Goal: Information Seeking & Learning: Learn about a topic

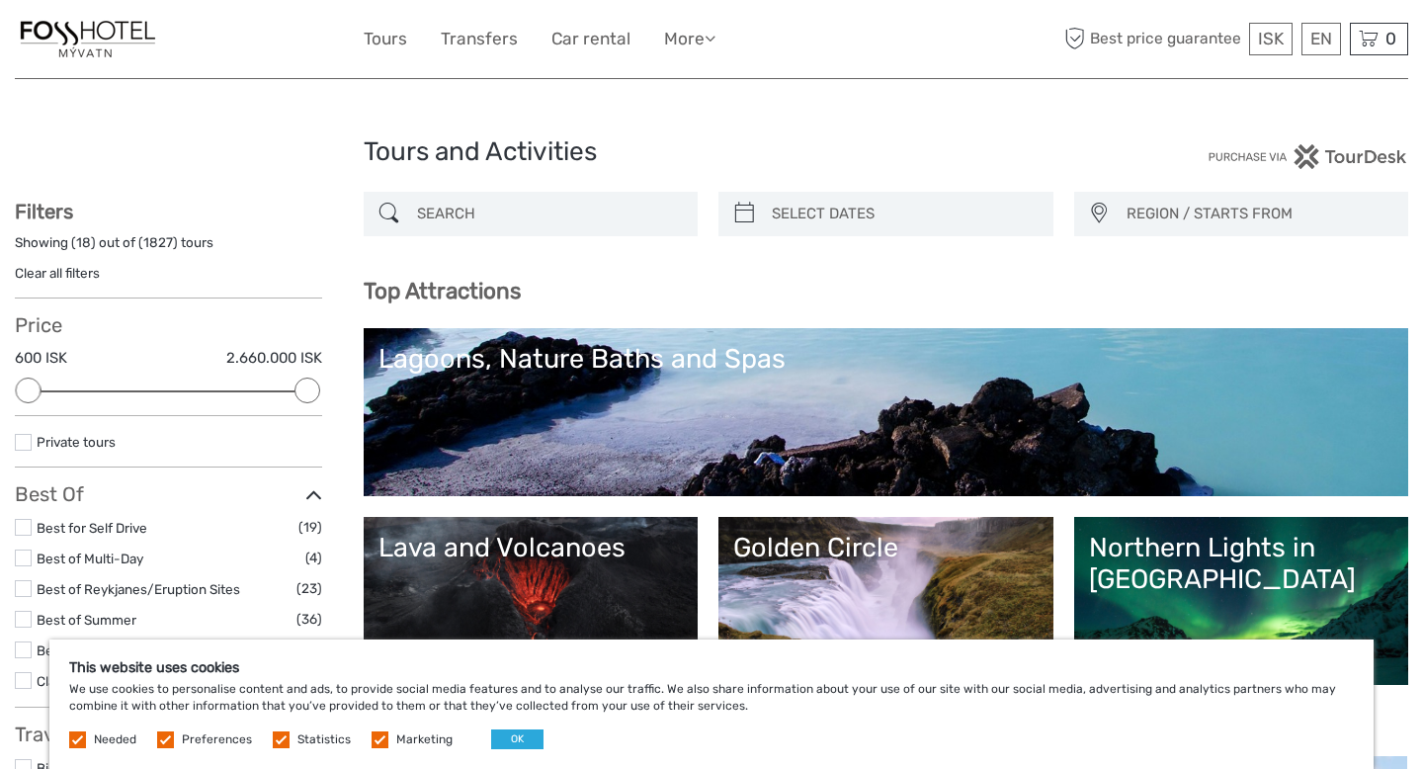
select select
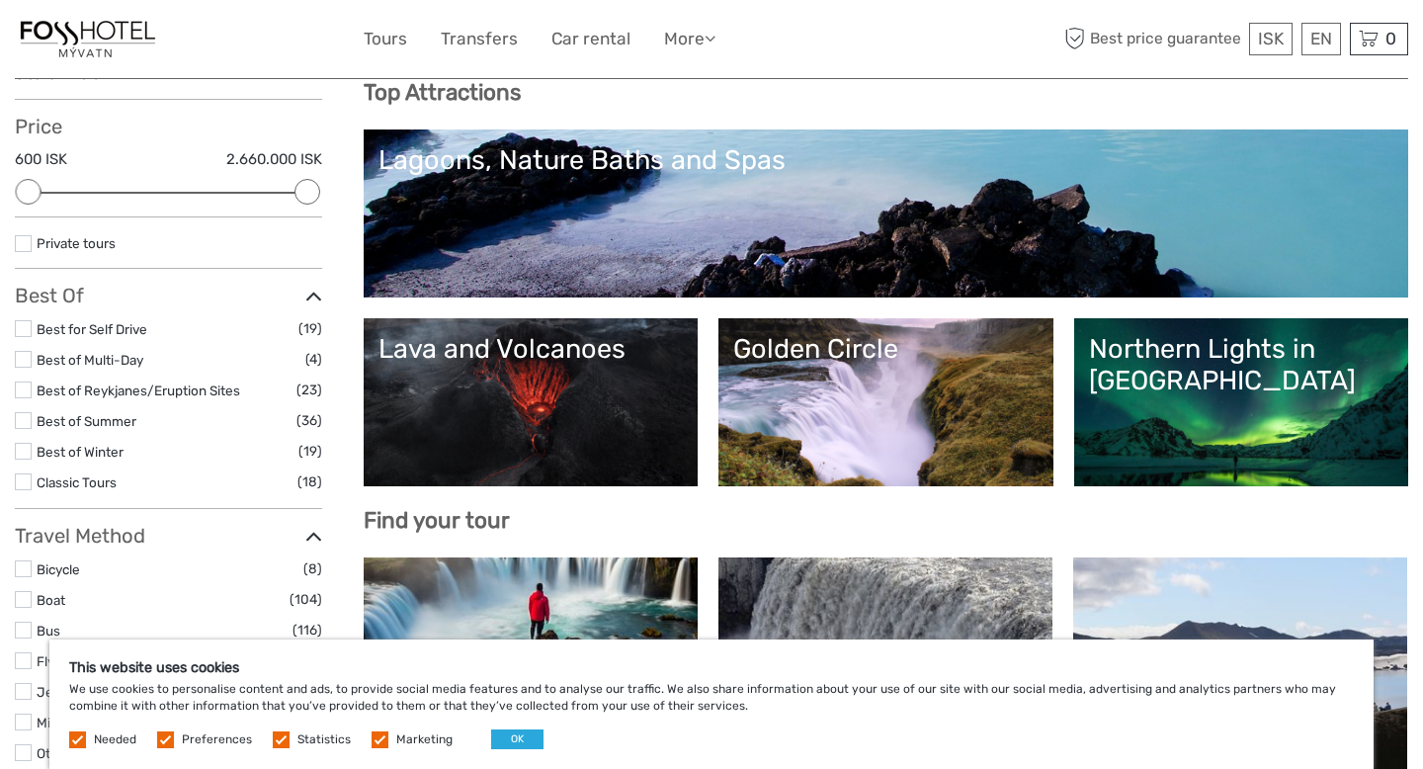
scroll to position [217, 0]
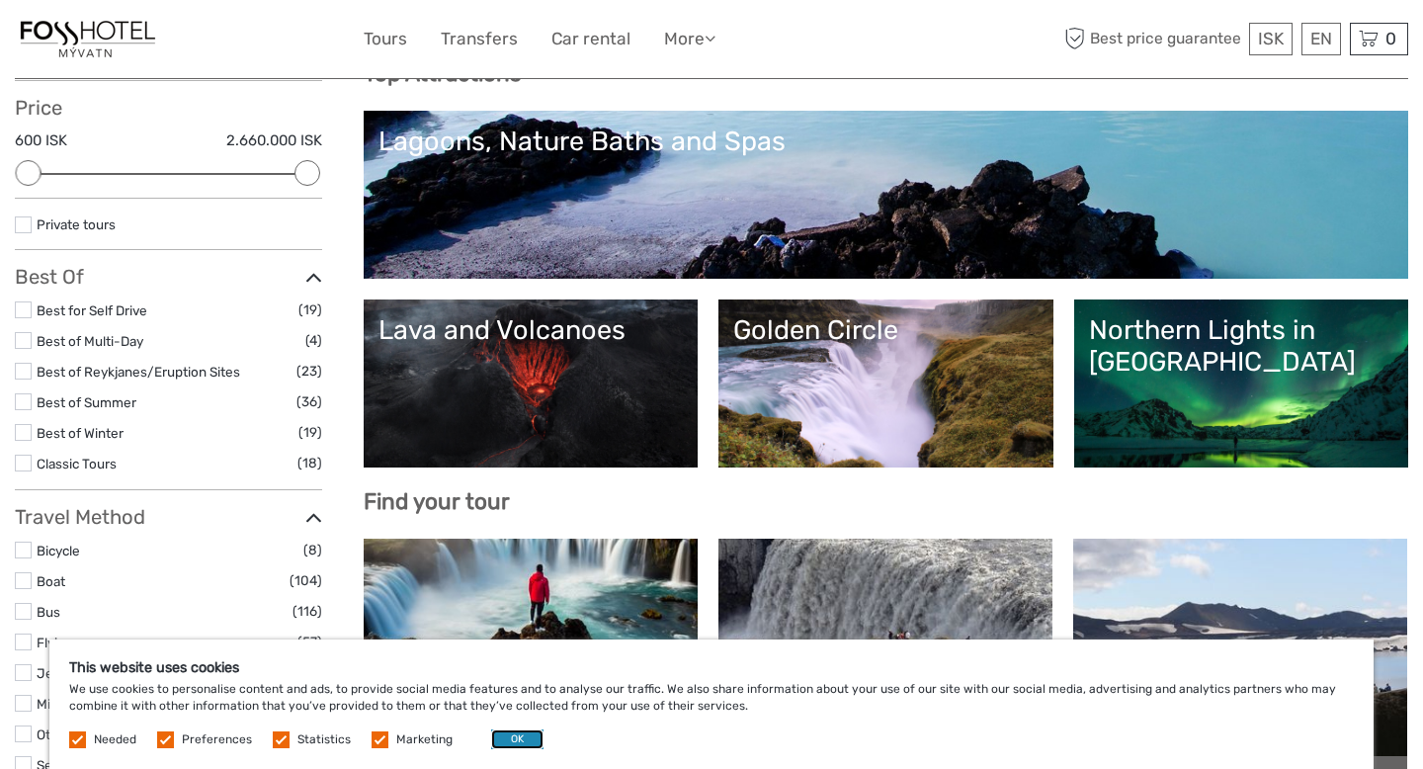
click at [500, 741] on button "OK" at bounding box center [517, 739] width 52 height 20
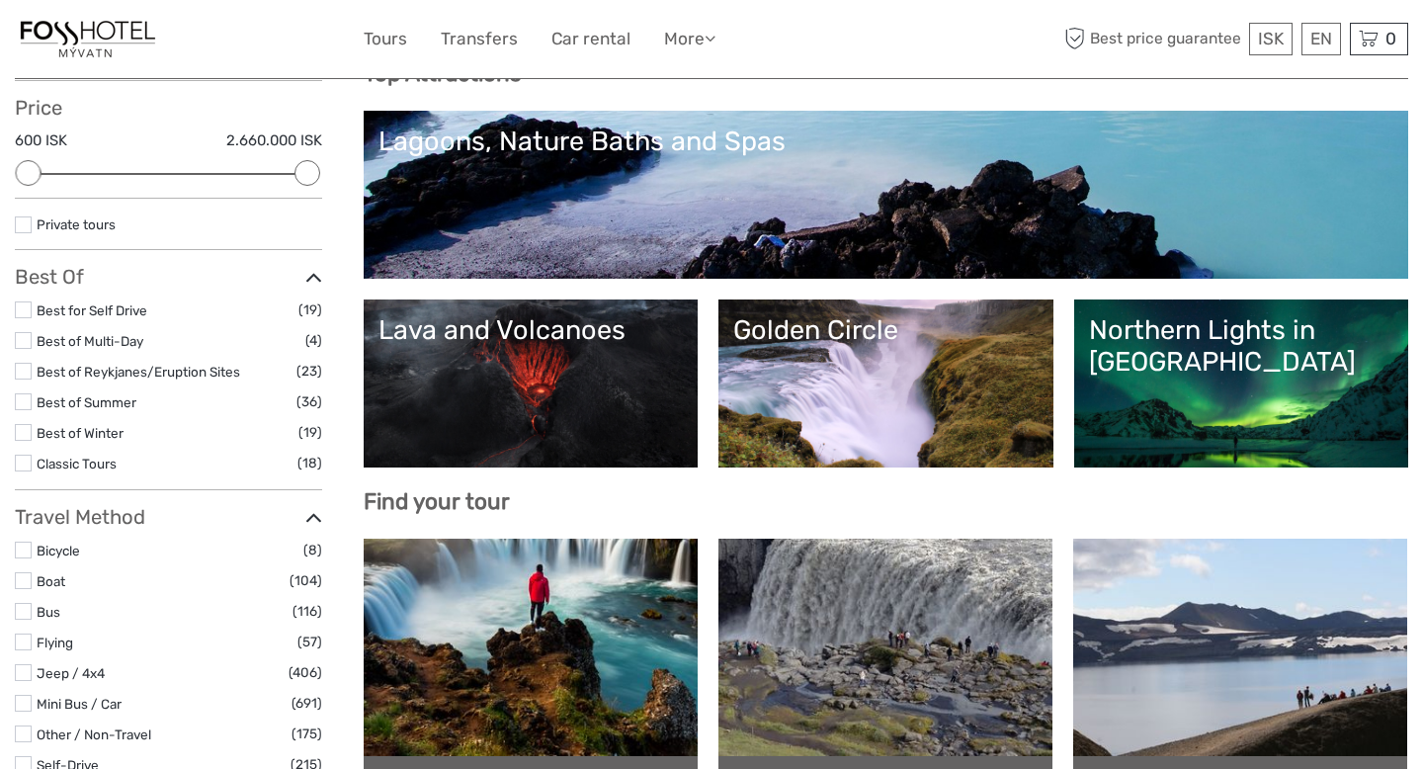
click at [1183, 346] on div "Northern Lights in [GEOGRAPHIC_DATA]" at bounding box center [1241, 346] width 305 height 64
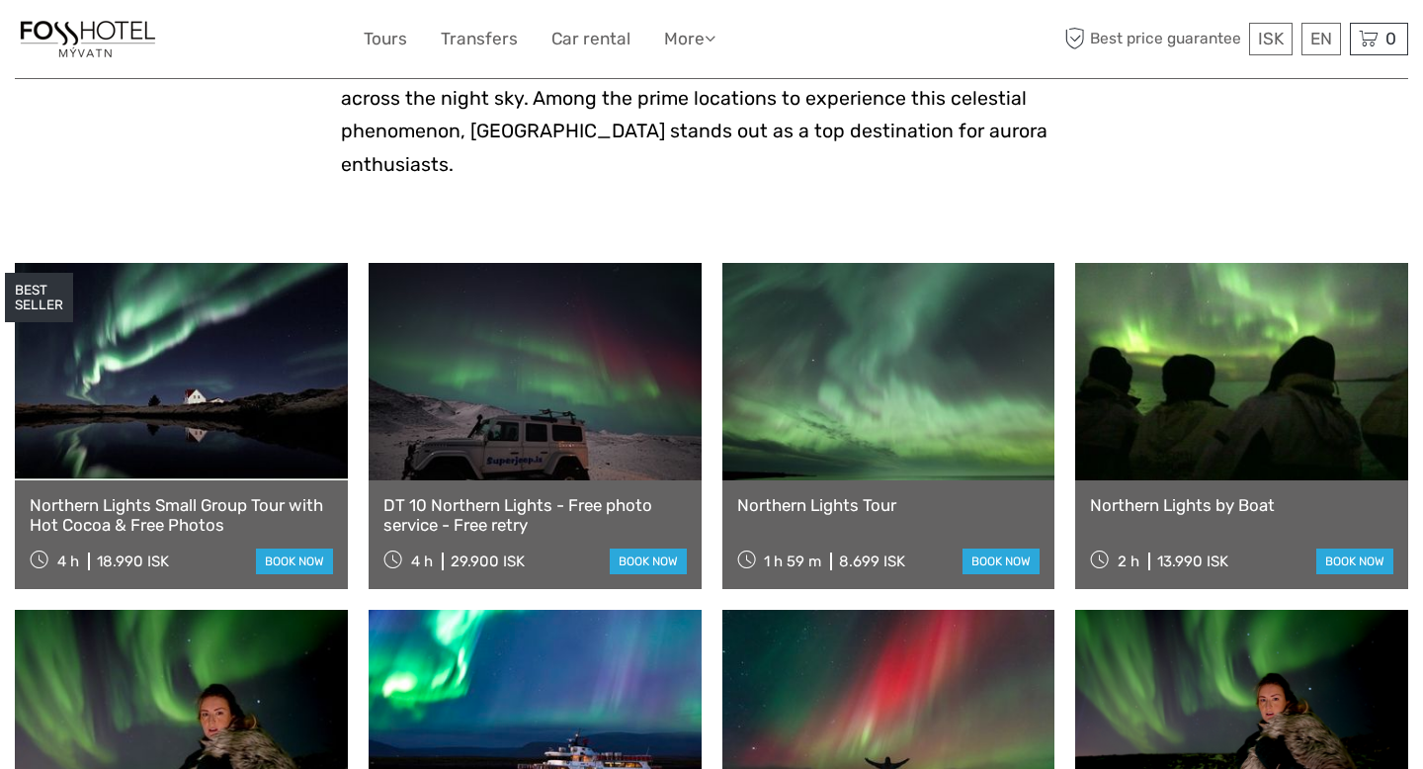
scroll to position [547, 0]
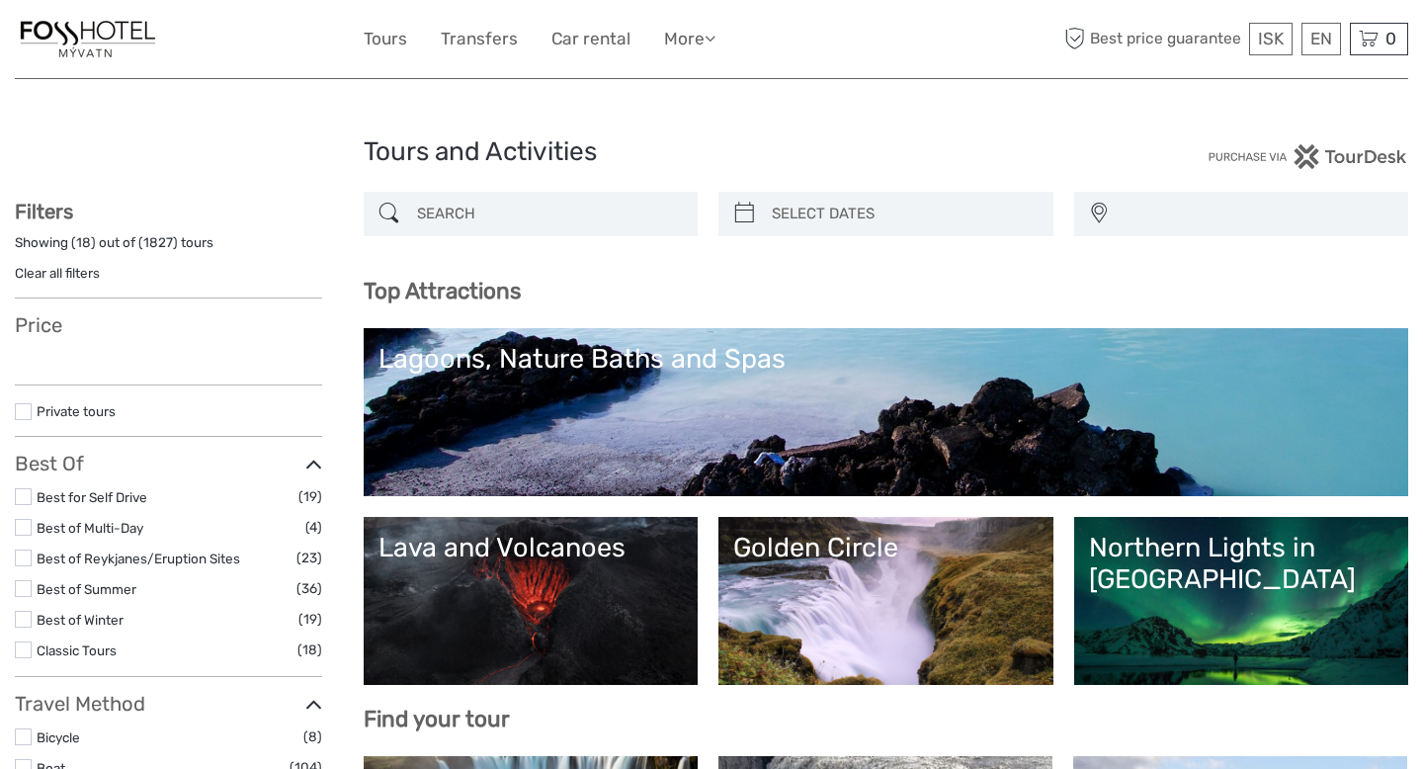
select select
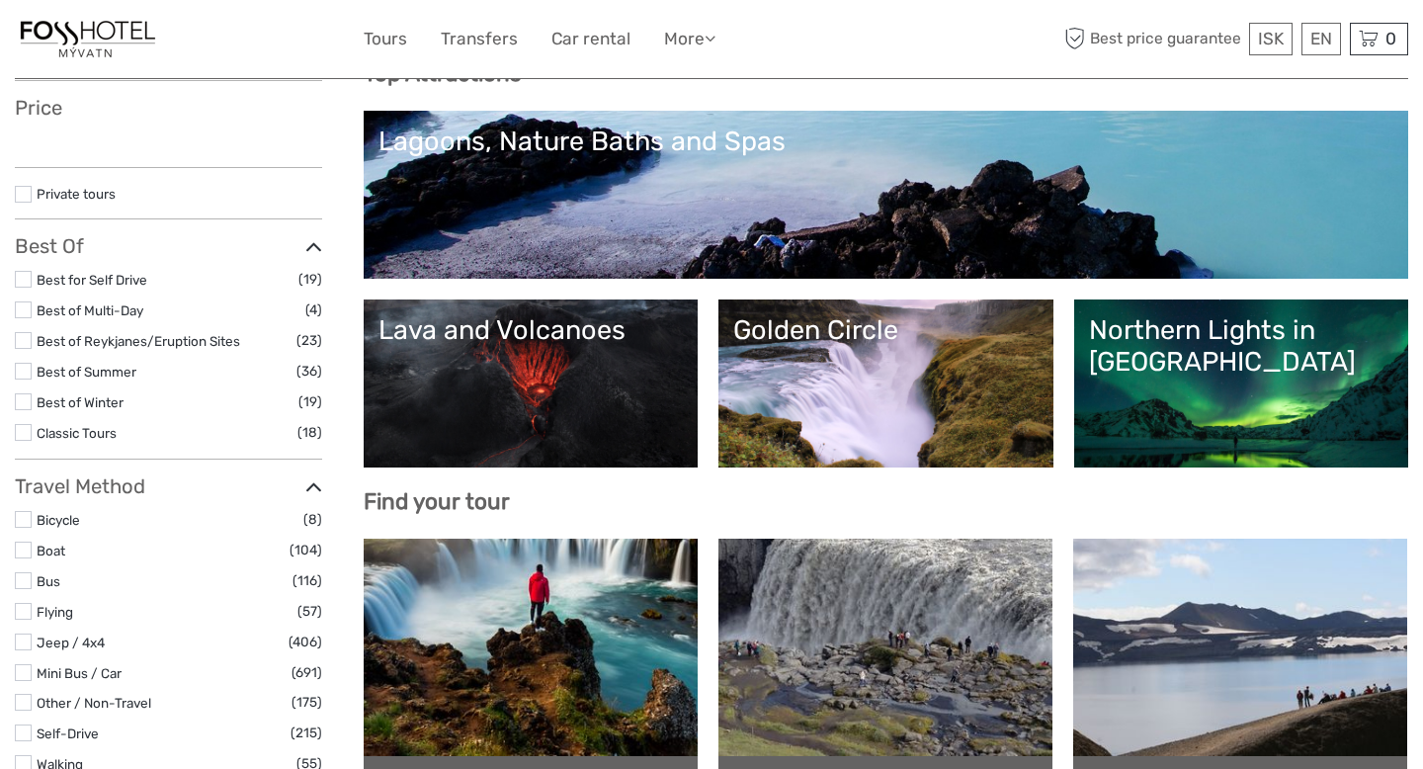
select select
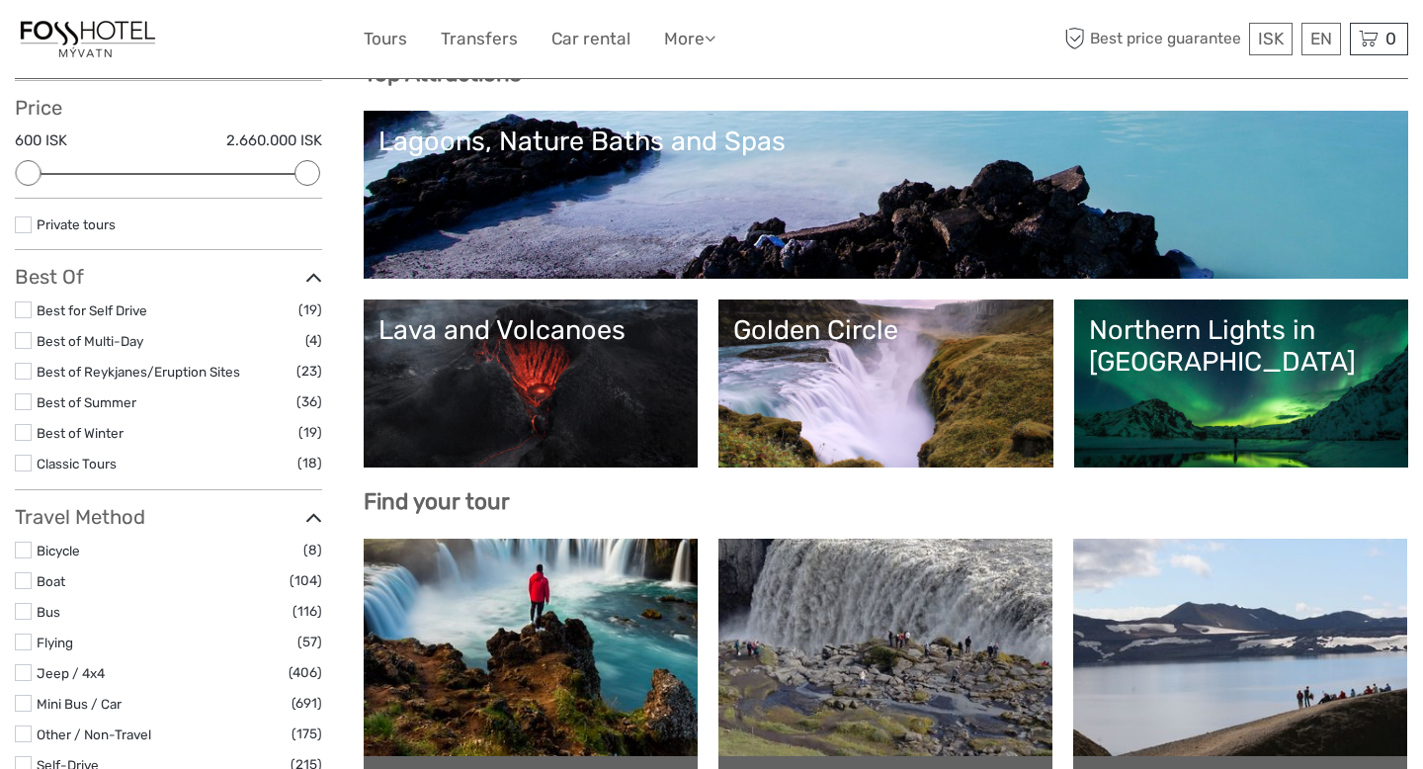
scroll to position [0, 0]
click at [594, 365] on link "Lava and Volcanoes" at bounding box center [530, 383] width 305 height 138
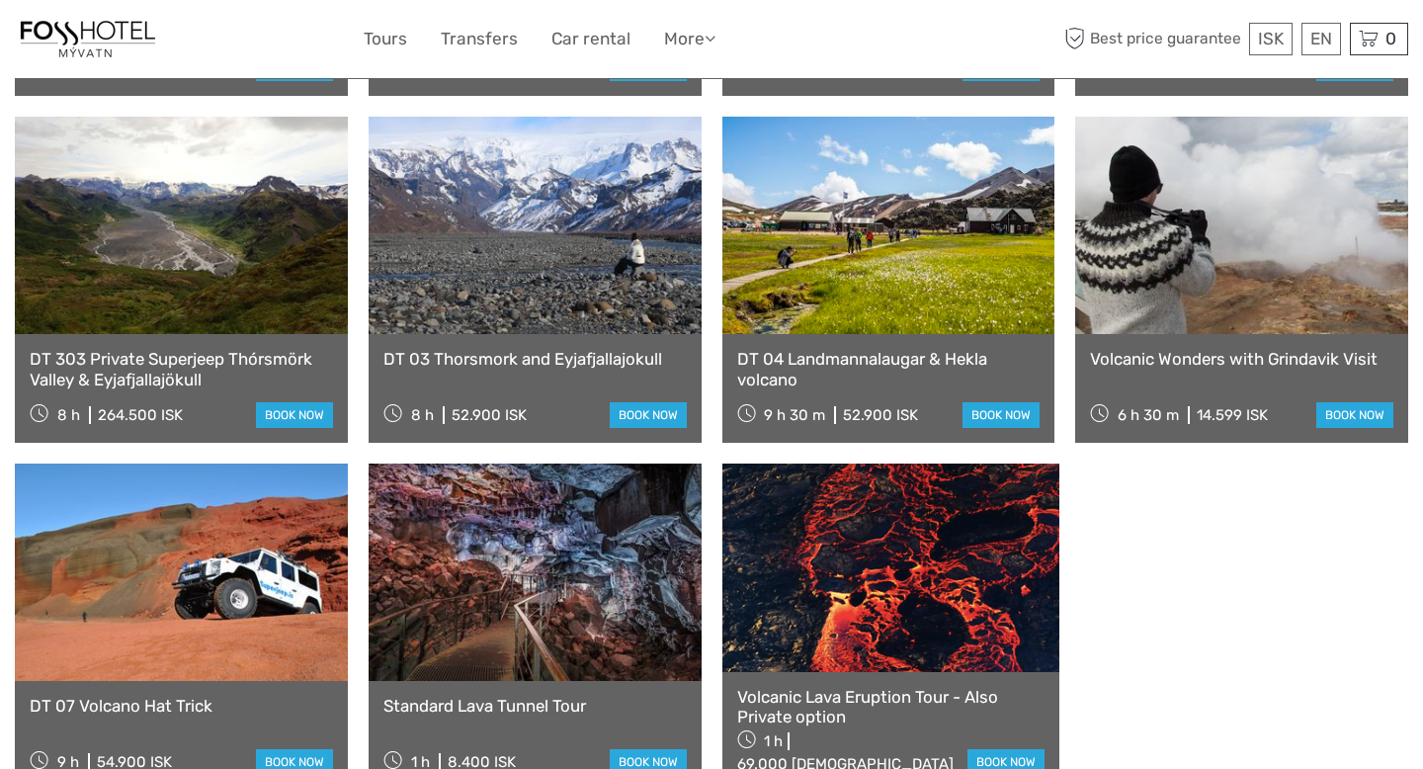
scroll to position [1155, 0]
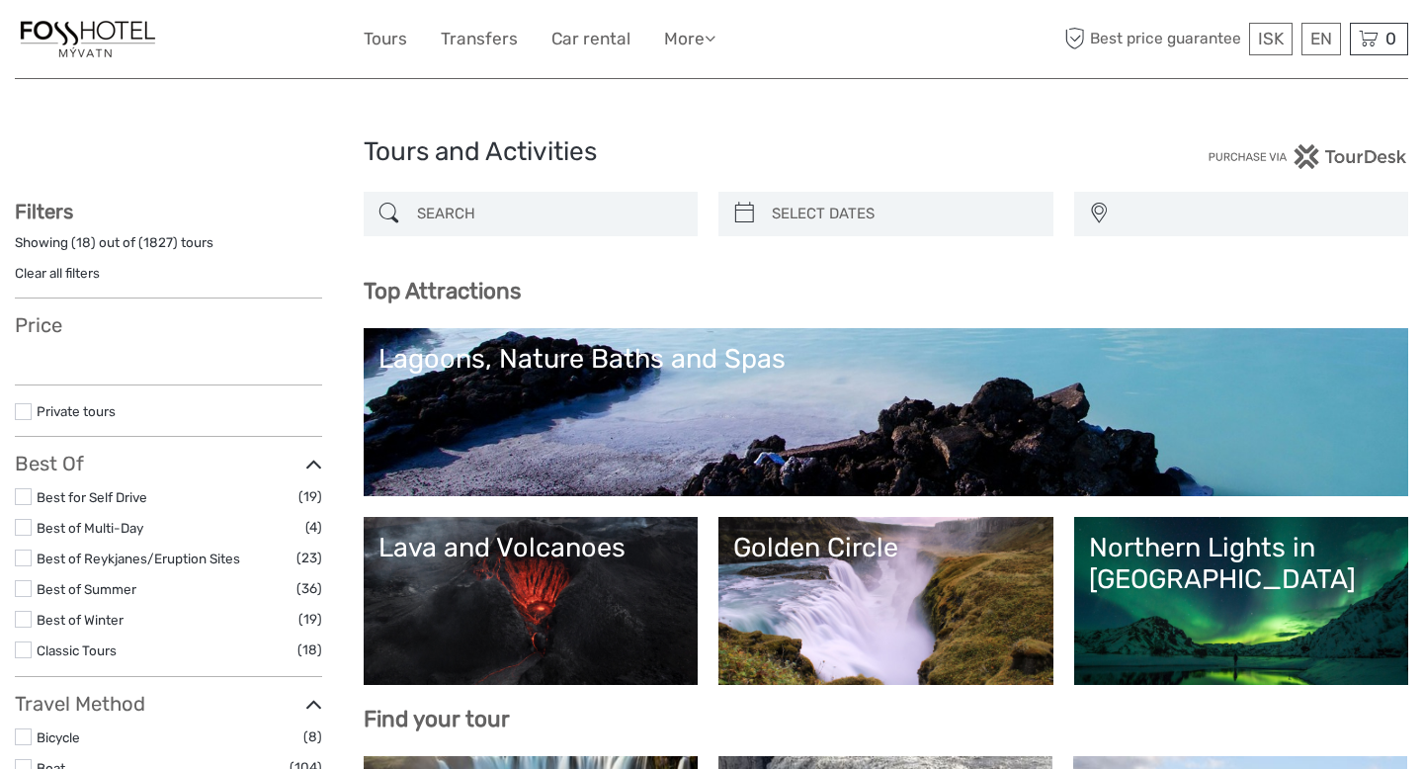
select select
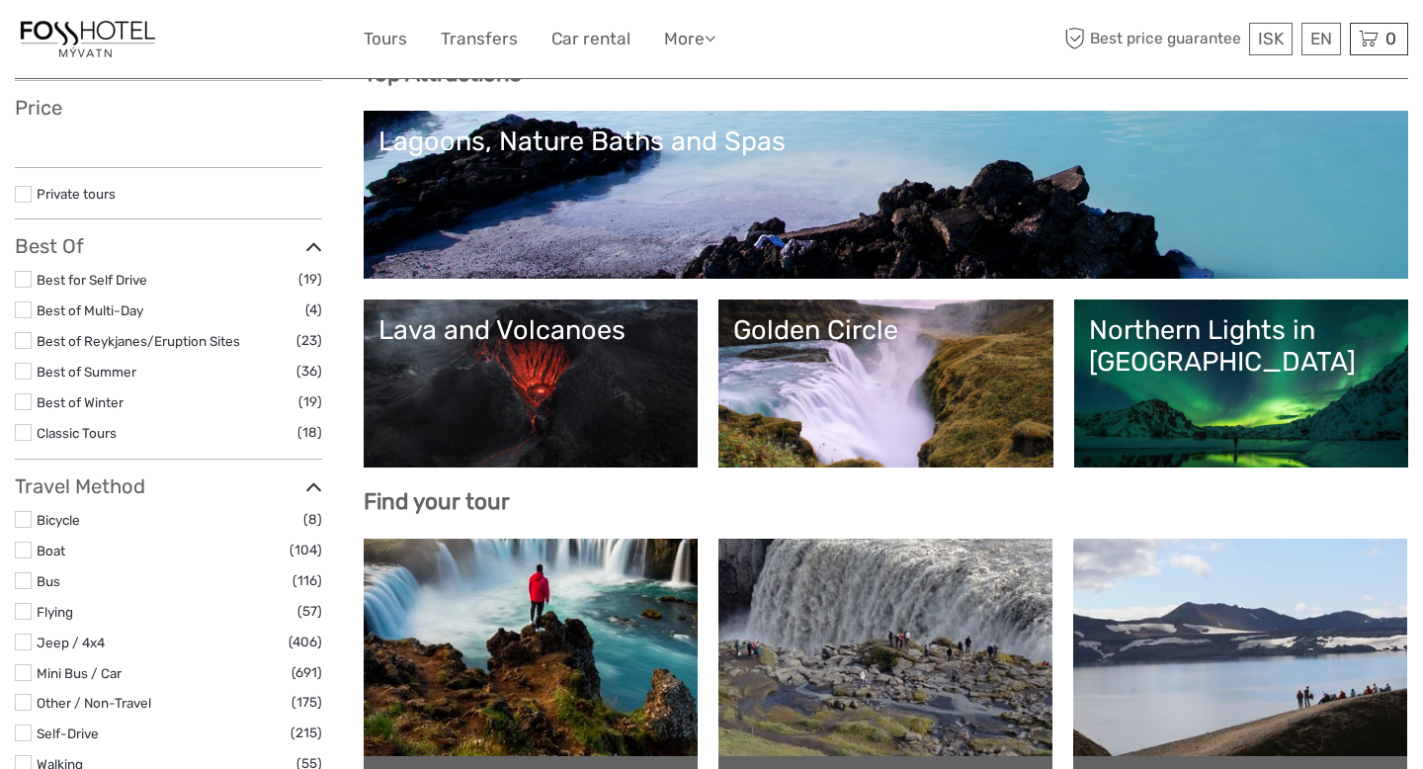
select select
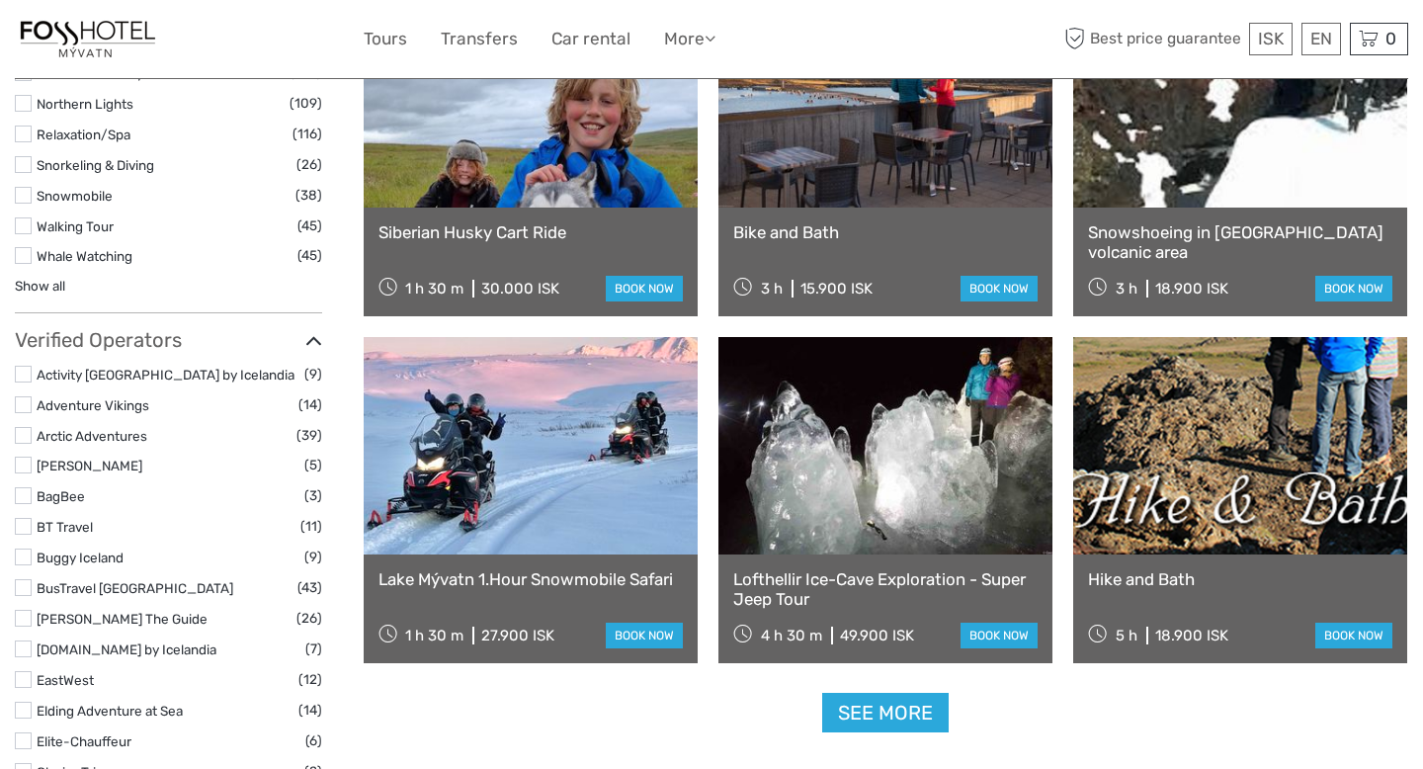
scroll to position [2155, 0]
